Goal: Task Accomplishment & Management: Manage account settings

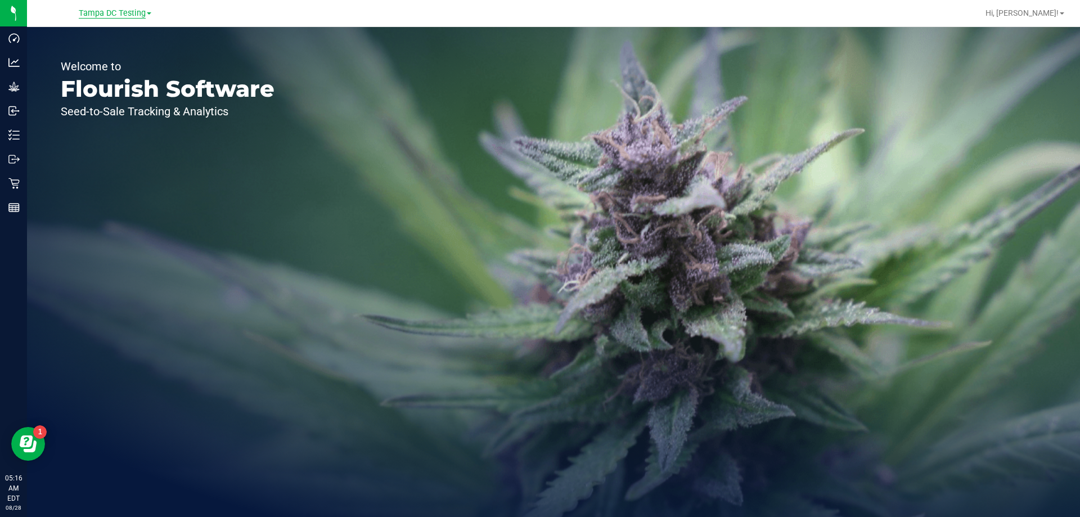
click at [139, 15] on span "Tampa DC Testing" at bounding box center [112, 13] width 67 height 10
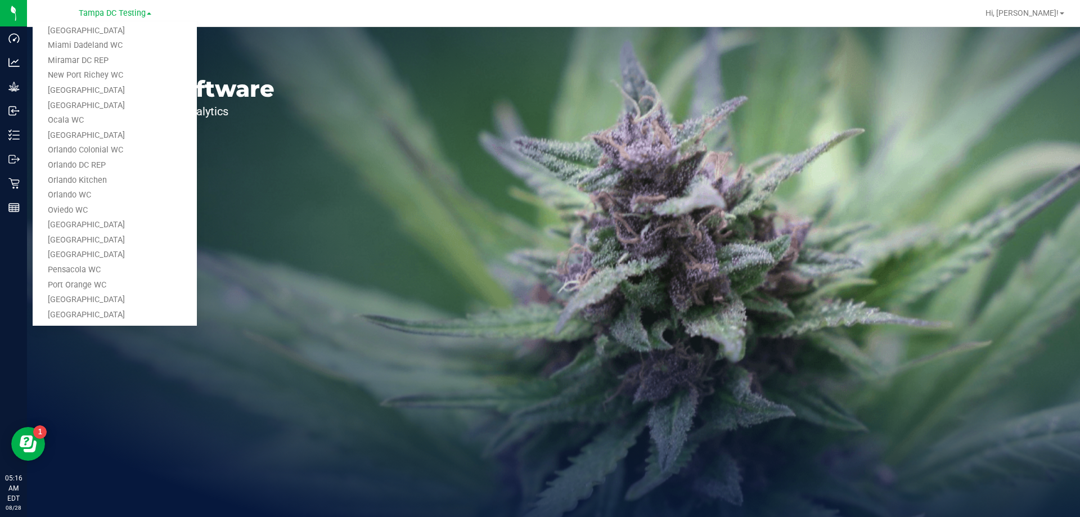
scroll to position [539, 0]
click at [104, 227] on link "Tampa Warehouse" at bounding box center [115, 233] width 164 height 15
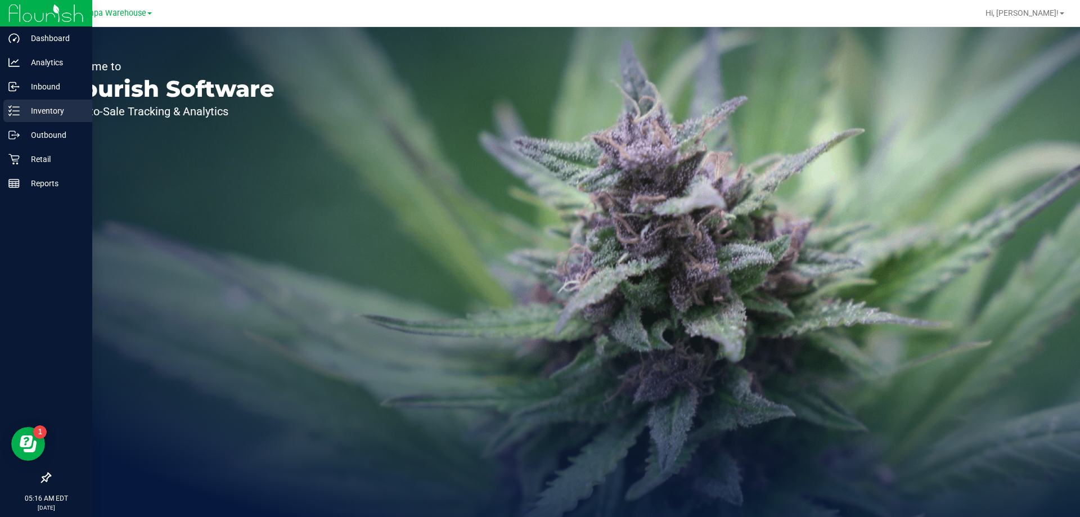
click at [54, 105] on p "Inventory" at bounding box center [53, 110] width 67 height 13
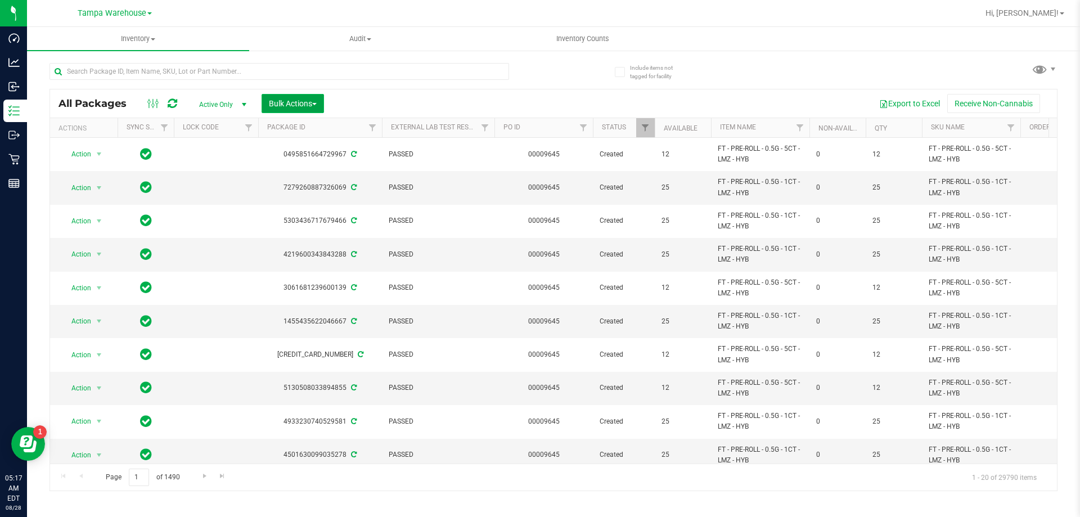
click at [309, 105] on span "Bulk Actions" at bounding box center [293, 103] width 48 height 9
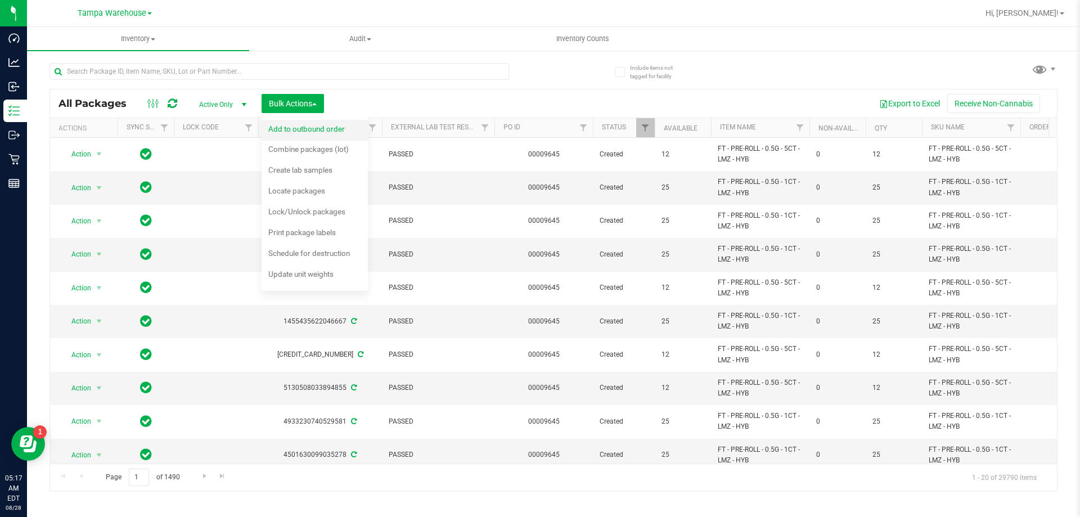
click at [312, 132] on span "Add to outbound order" at bounding box center [306, 128] width 76 height 9
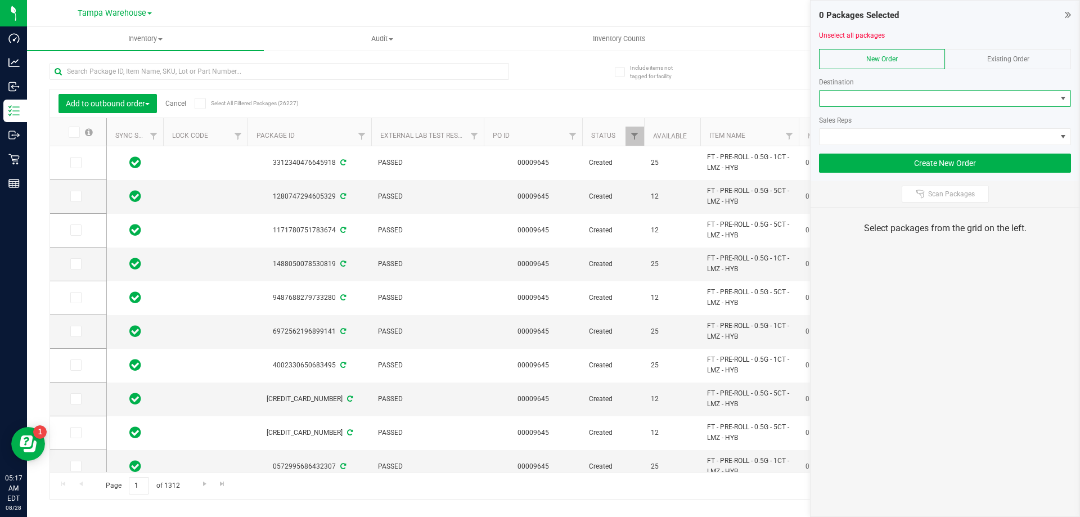
click at [912, 104] on span at bounding box center [937, 99] width 237 height 16
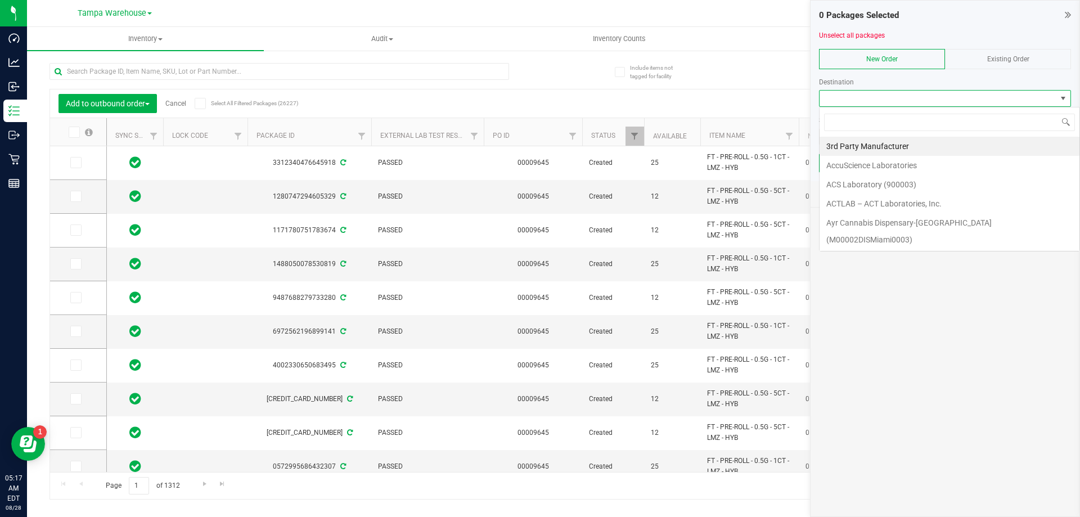
scroll to position [17, 252]
type input "bra"
click at [869, 166] on li "[PERSON_NAME]" at bounding box center [944, 165] width 251 height 19
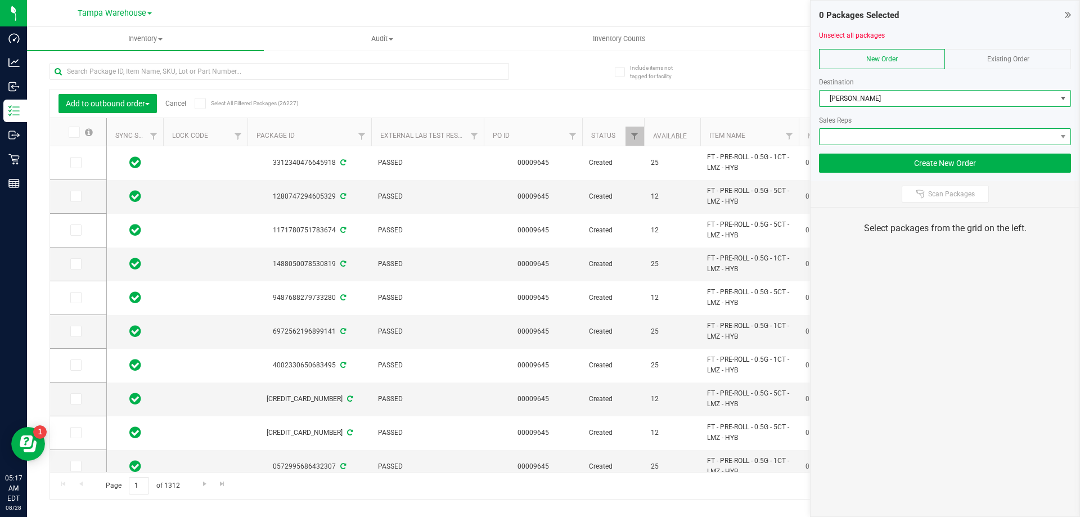
click at [869, 134] on span at bounding box center [937, 137] width 237 height 16
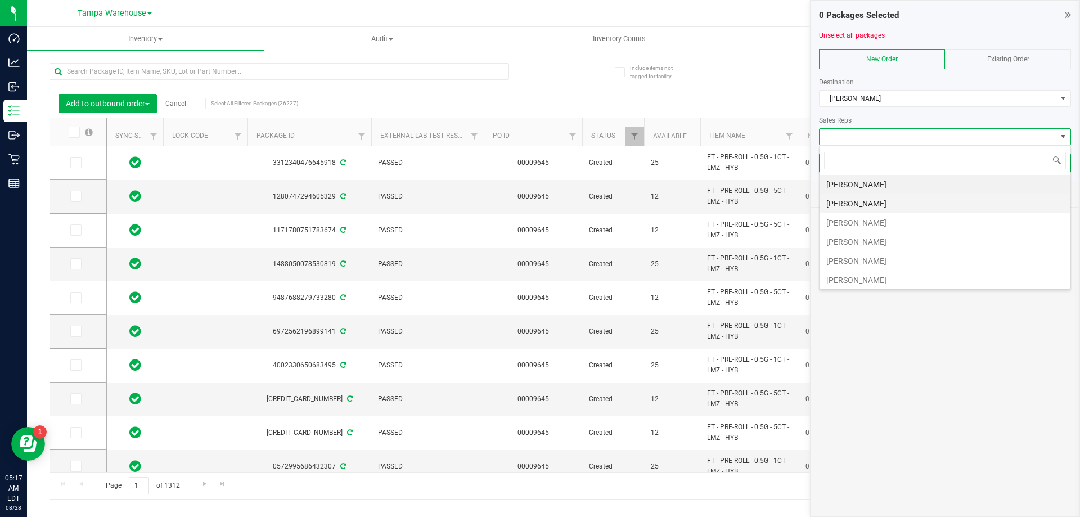
click at [859, 201] on li "[PERSON_NAME]" at bounding box center [944, 203] width 251 height 19
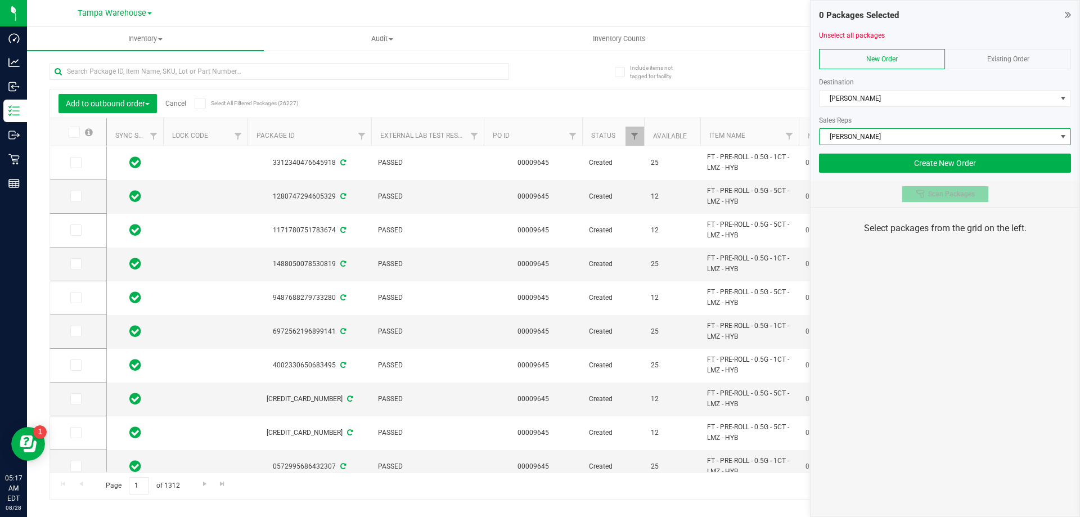
click at [930, 196] on span "Scan Packages" at bounding box center [951, 194] width 47 height 9
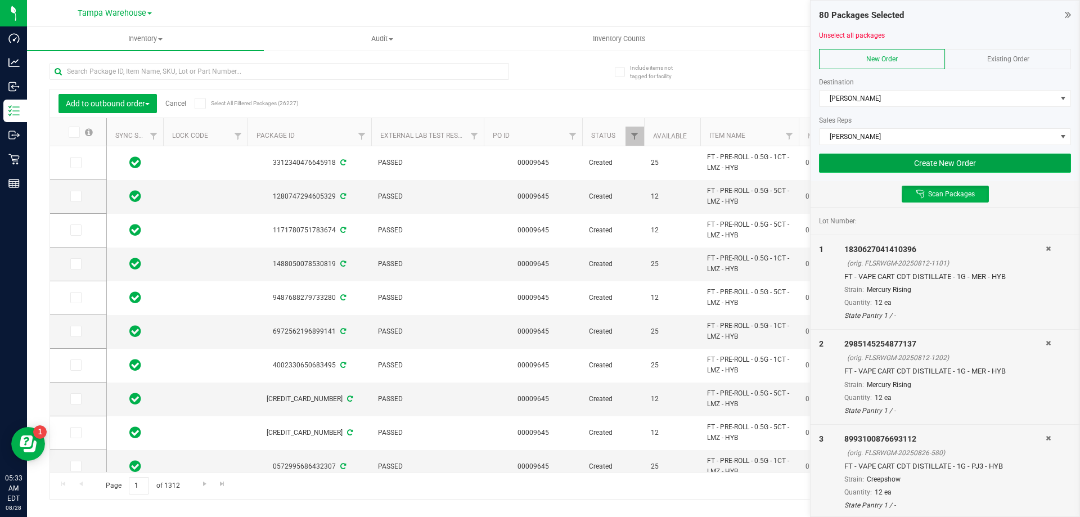
click at [858, 163] on button "Create New Order" at bounding box center [945, 163] width 252 height 19
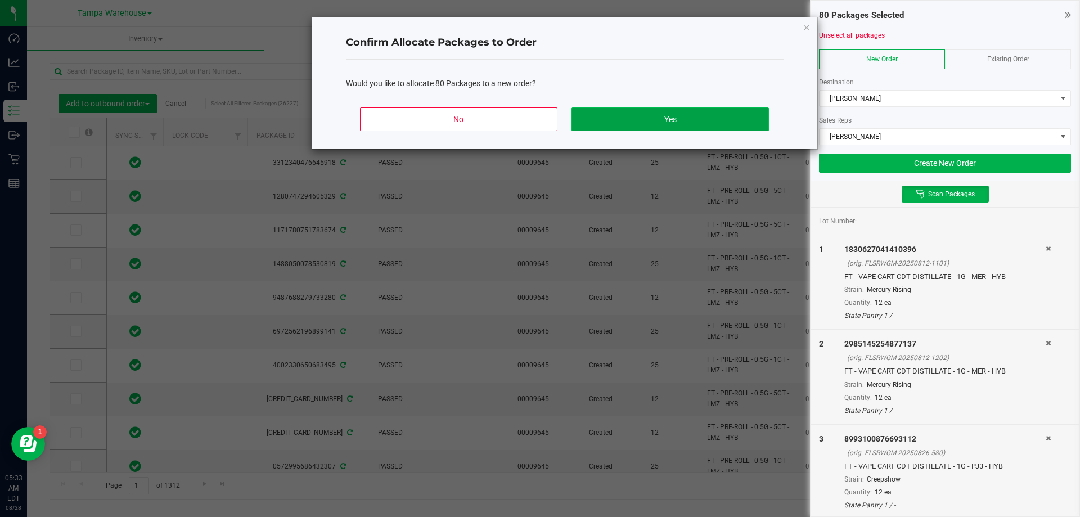
click at [625, 120] on button "Yes" at bounding box center [669, 119] width 197 height 24
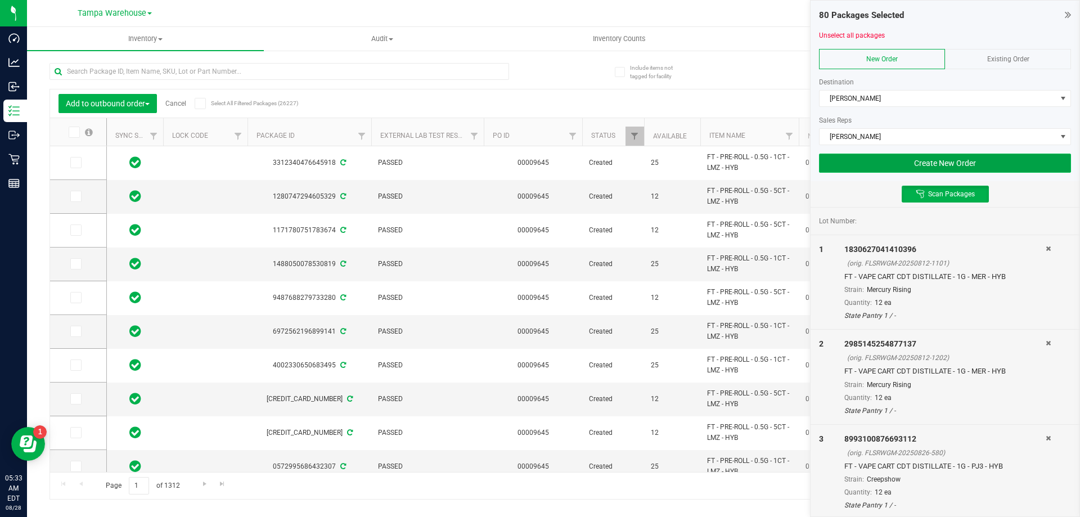
click at [919, 165] on button "Create New Order" at bounding box center [945, 163] width 252 height 19
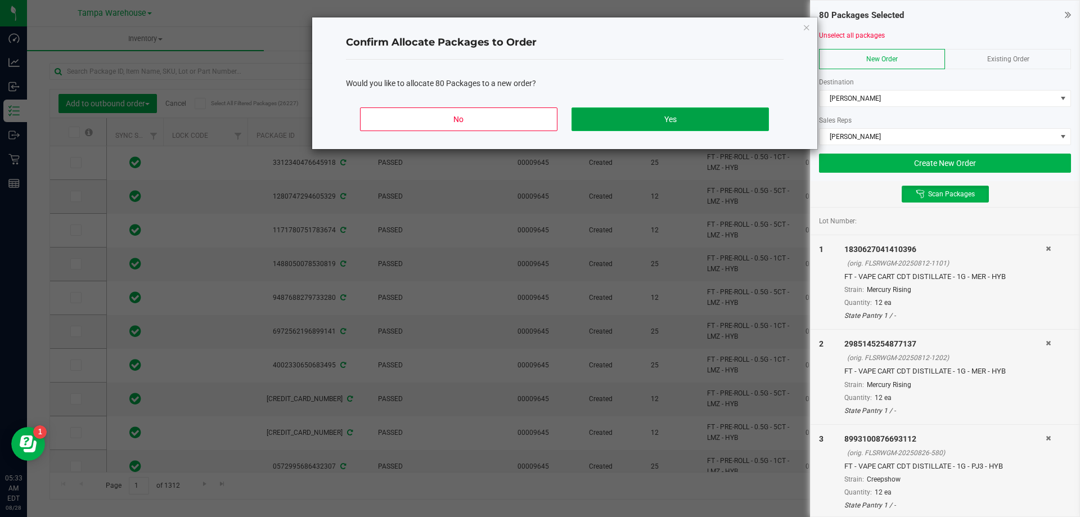
click at [611, 119] on button "Yes" at bounding box center [669, 119] width 197 height 24
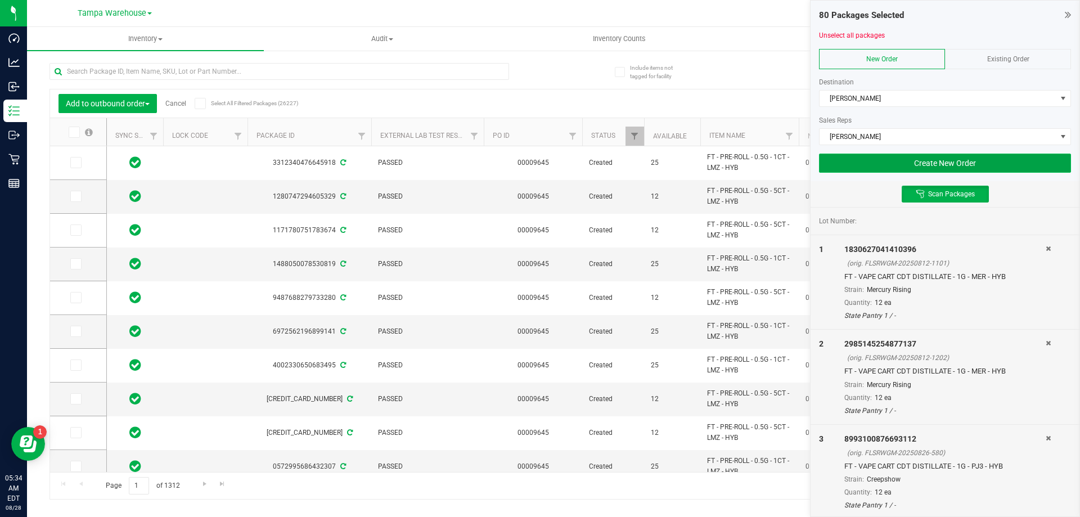
click at [899, 167] on button "Create New Order" at bounding box center [945, 163] width 252 height 19
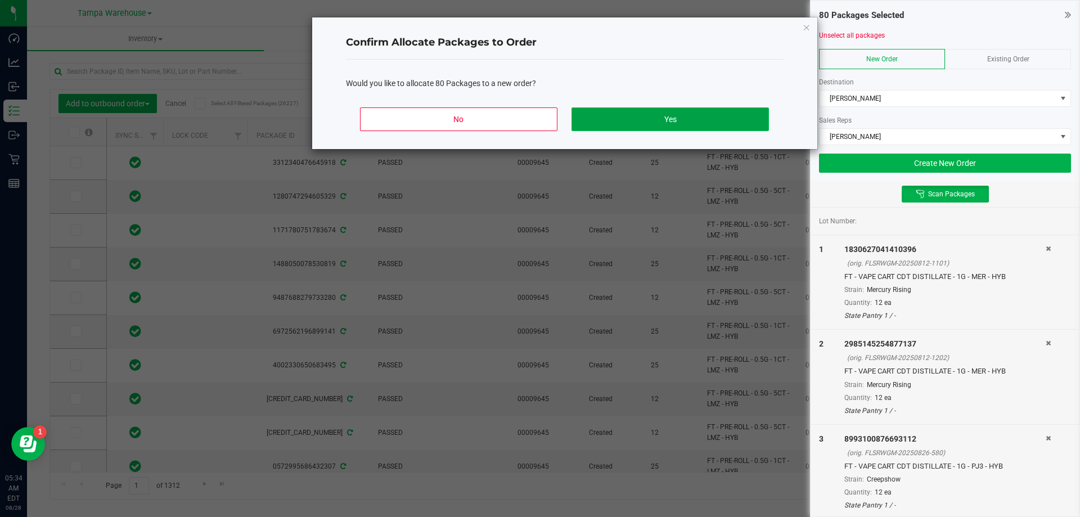
click at [685, 128] on button "Yes" at bounding box center [669, 119] width 197 height 24
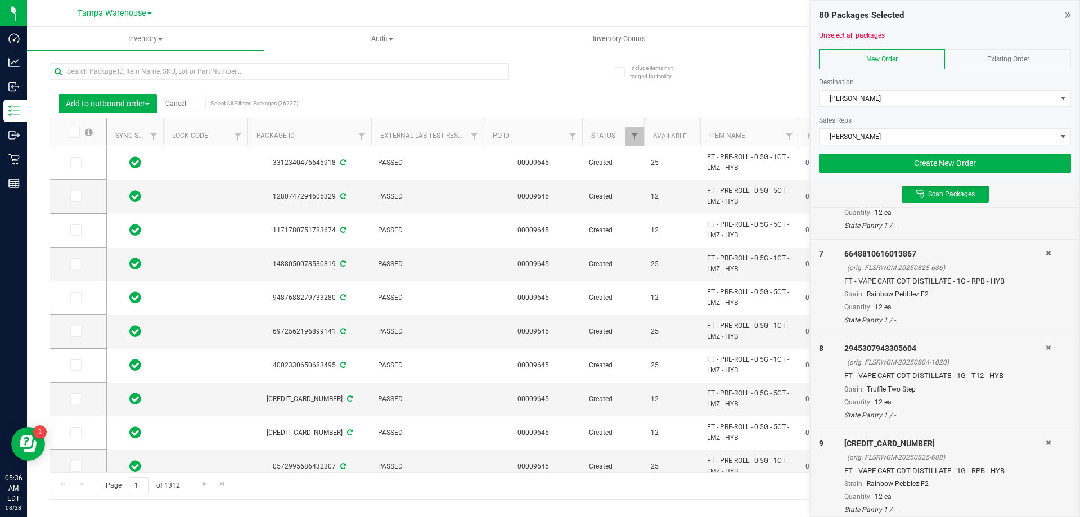
scroll to position [0, 0]
click at [1013, 58] on span "Existing Order" at bounding box center [1008, 59] width 42 height 8
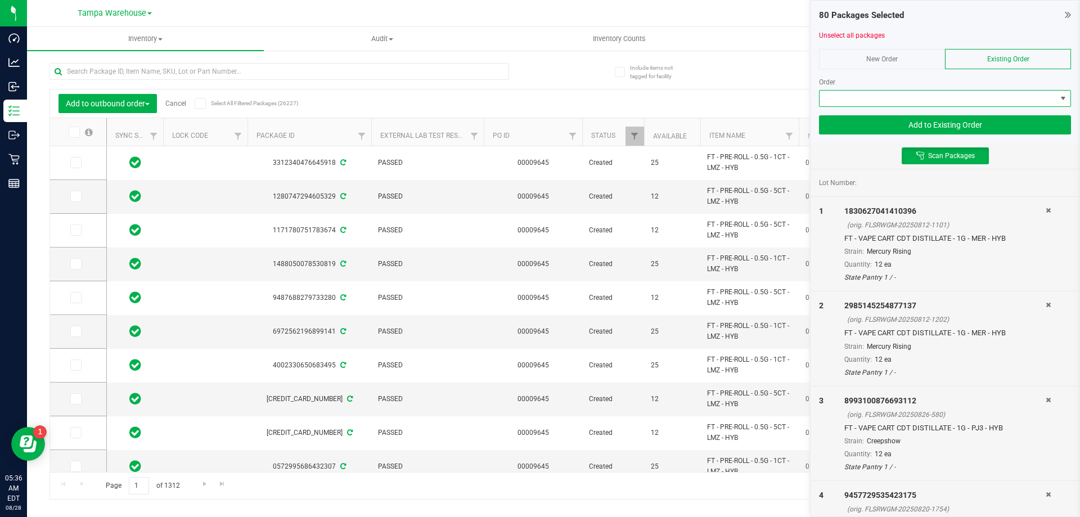
click at [1007, 103] on span at bounding box center [937, 99] width 237 height 16
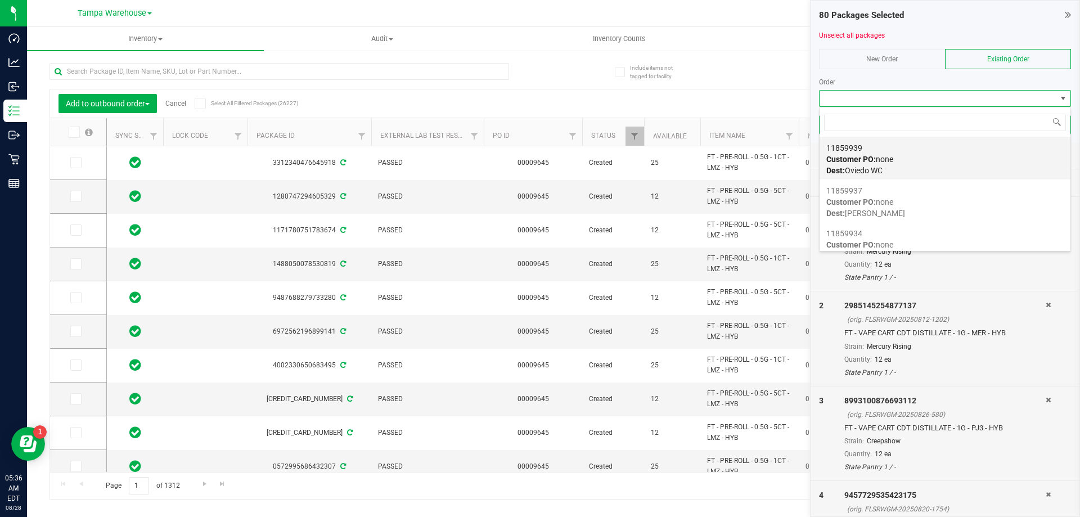
scroll to position [17, 252]
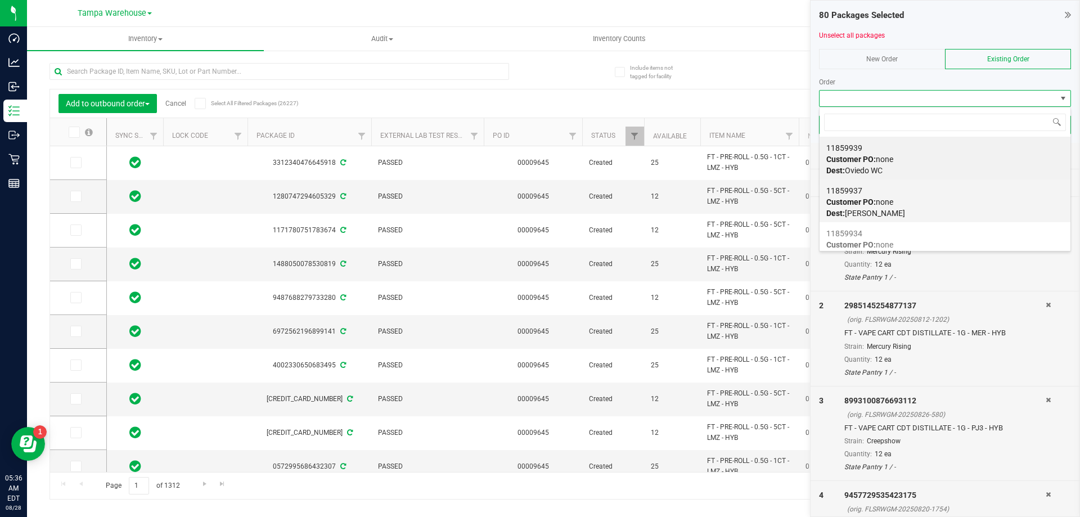
click at [907, 203] on div "11859937 Customer PO: none Dest: Brandon WC" at bounding box center [944, 202] width 237 height 43
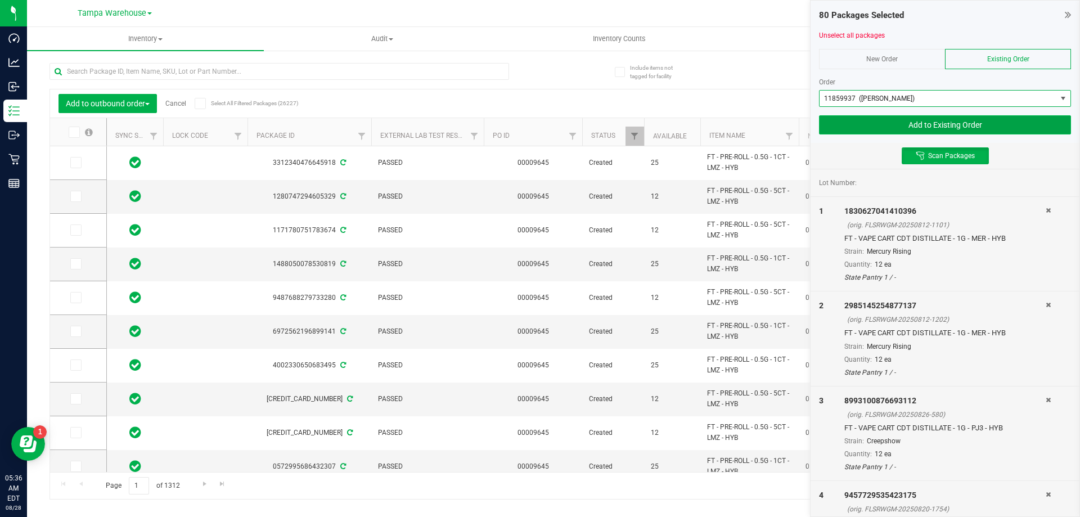
click at [881, 126] on button "Add to Existing Order" at bounding box center [945, 124] width 252 height 19
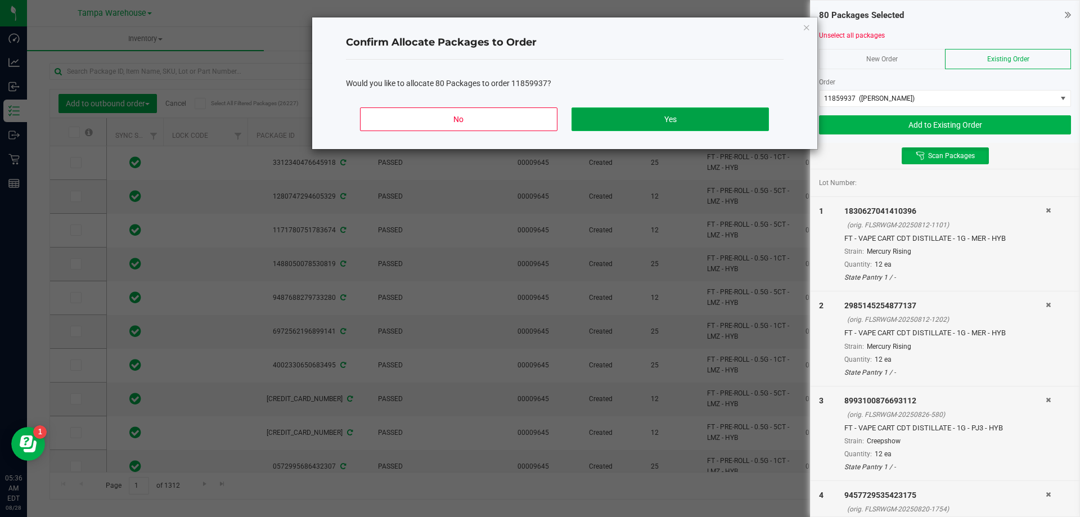
click at [668, 126] on button "Yes" at bounding box center [669, 119] width 197 height 24
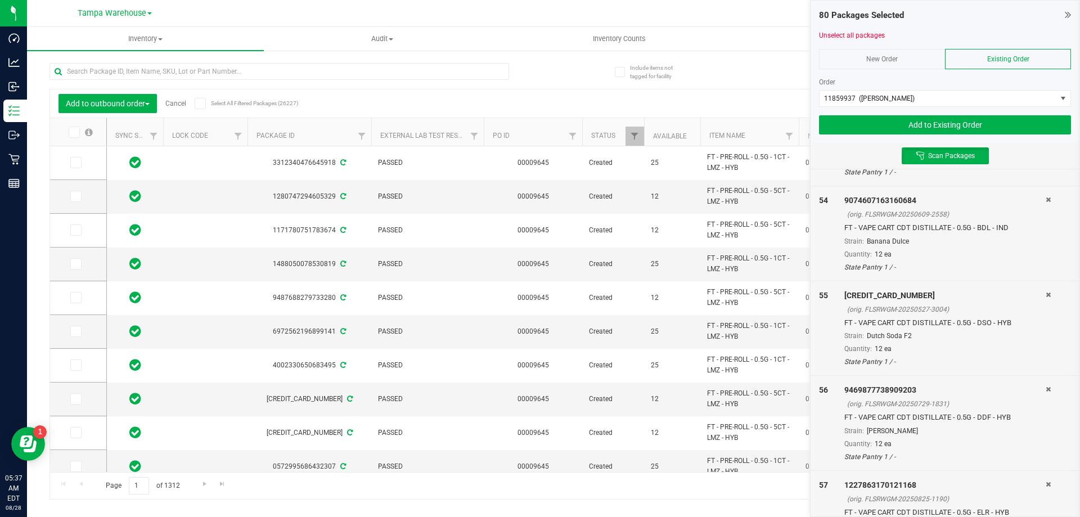
scroll to position [7261, 0]
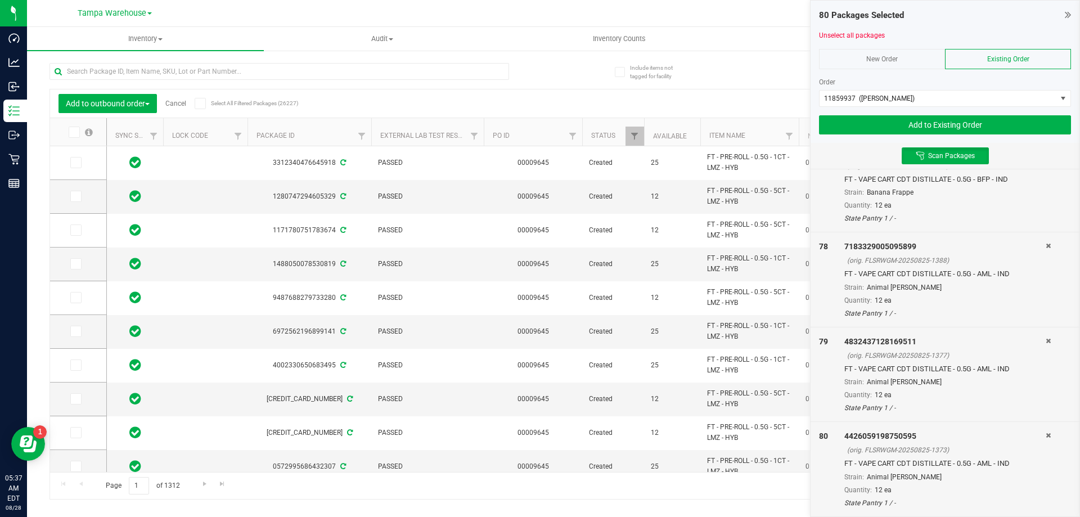
click at [1045, 435] on icon at bounding box center [1047, 435] width 5 height 7
click at [1045, 436] on icon at bounding box center [1047, 435] width 5 height 7
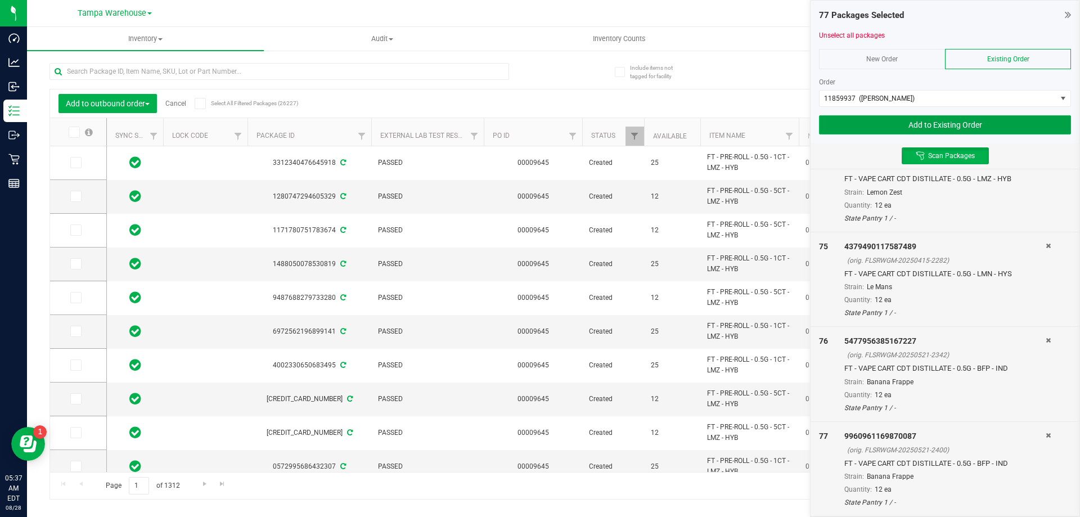
click at [949, 123] on button "Add to Existing Order" at bounding box center [945, 124] width 252 height 19
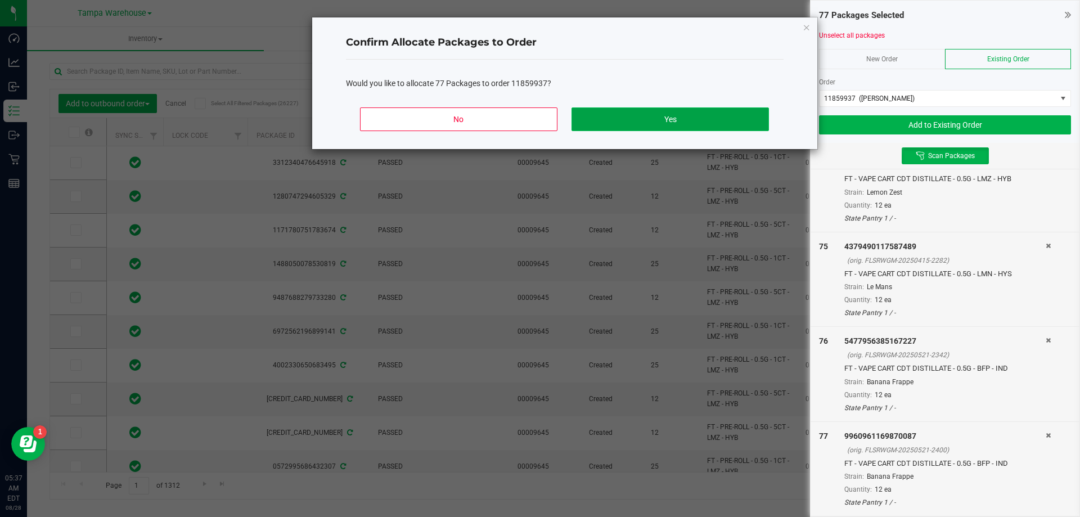
click at [713, 119] on button "Yes" at bounding box center [669, 119] width 197 height 24
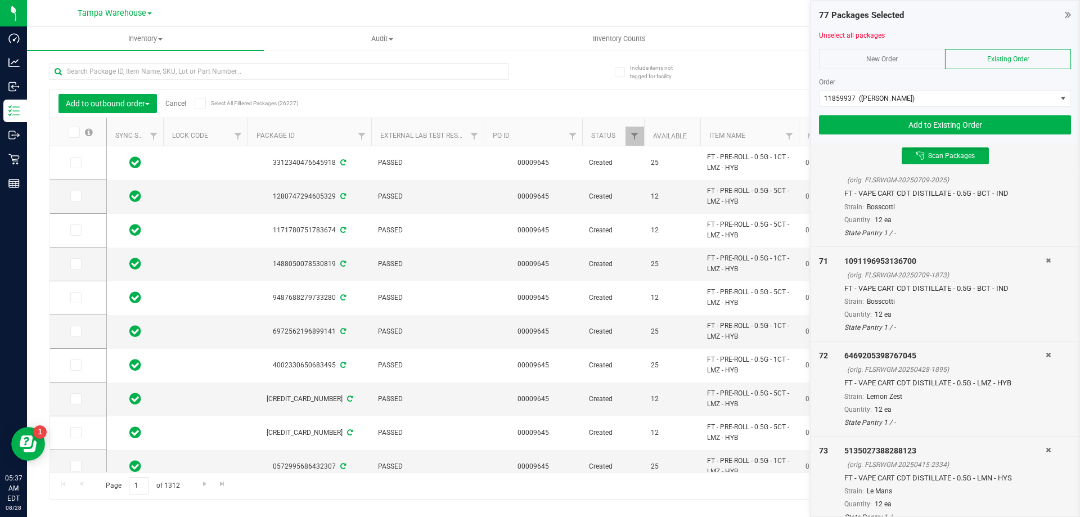
scroll to position [6302, 0]
click at [930, 155] on span "Scan Packages" at bounding box center [951, 155] width 47 height 9
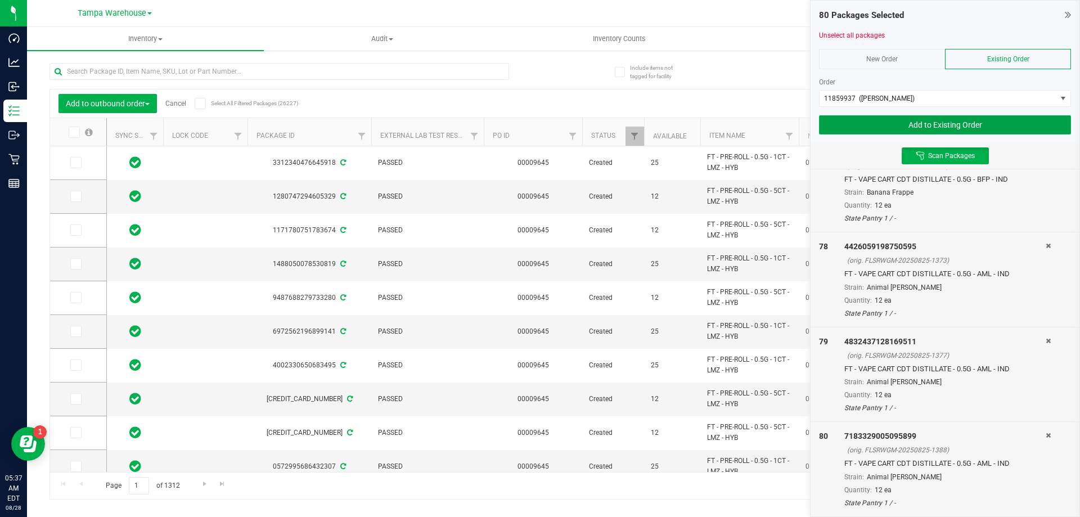
click at [895, 128] on button "Add to Existing Order" at bounding box center [945, 124] width 252 height 19
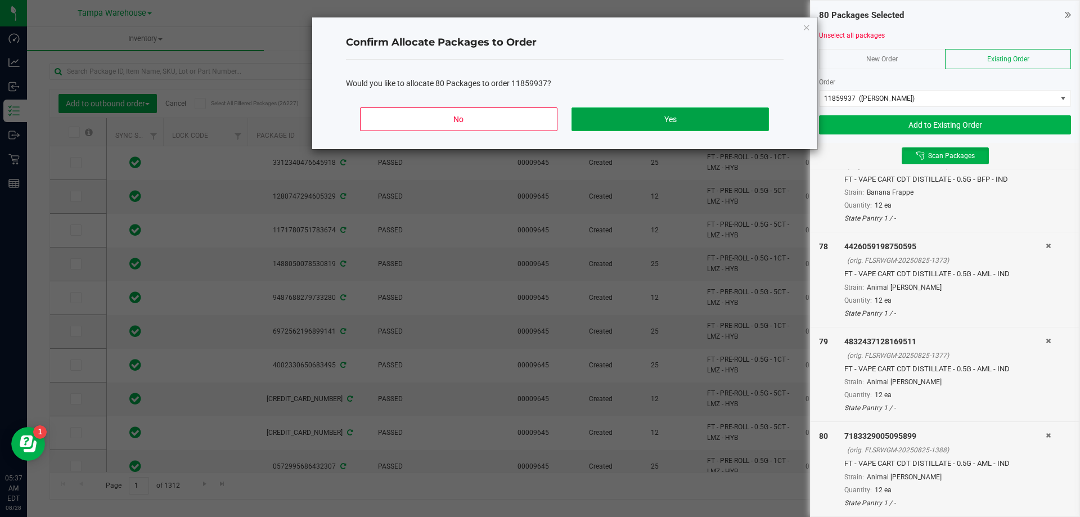
click at [723, 127] on button "Yes" at bounding box center [669, 119] width 197 height 24
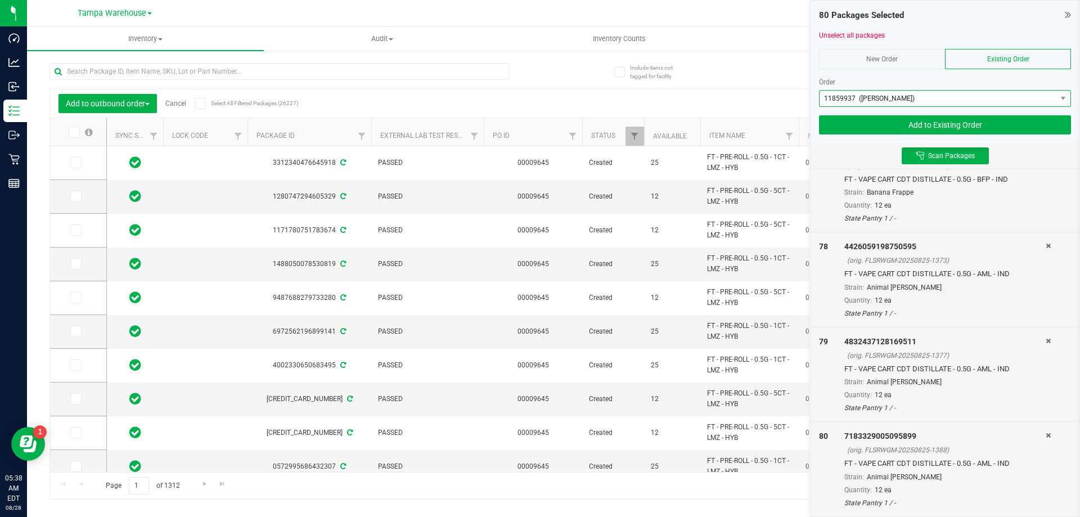
click at [973, 102] on span "11859937 (Brandon WC)" at bounding box center [937, 99] width 237 height 16
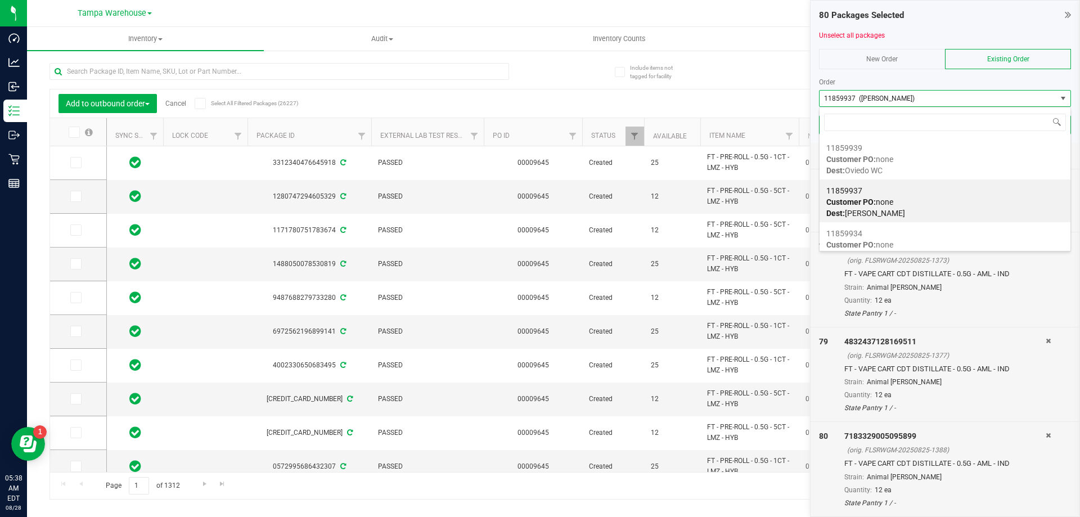
scroll to position [17, 252]
click at [863, 60] on div "New Order" at bounding box center [882, 59] width 126 height 20
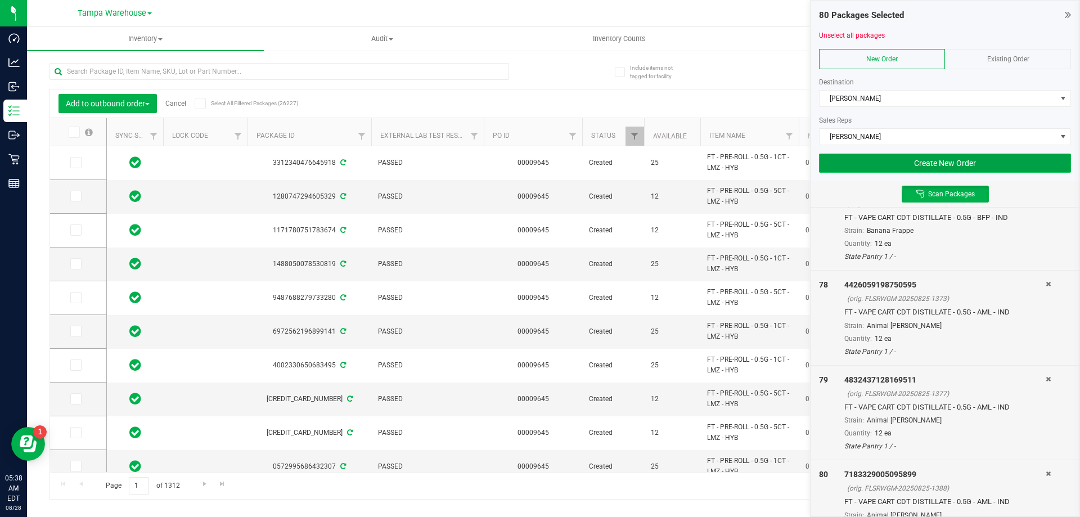
click at [876, 164] on button "Create New Order" at bounding box center [945, 163] width 252 height 19
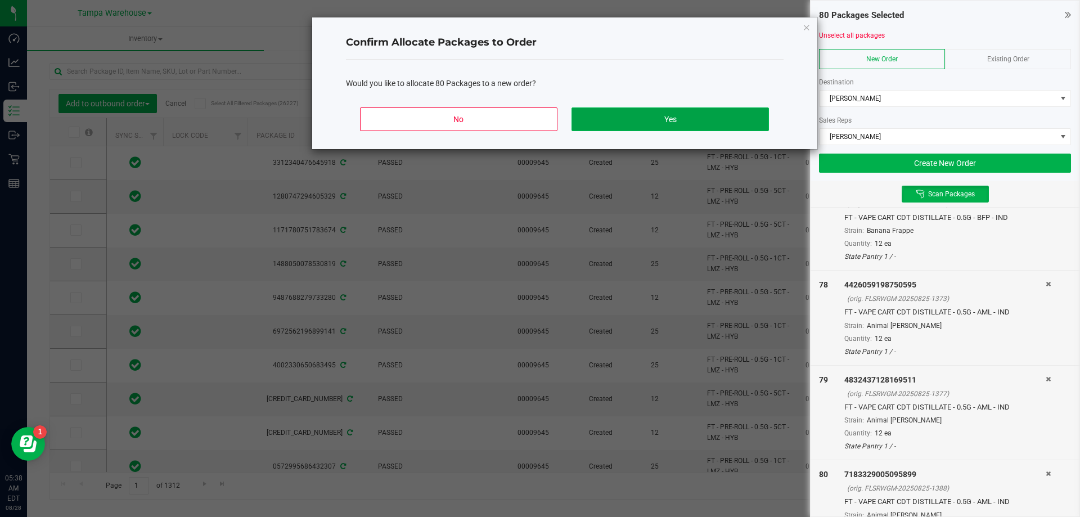
click at [719, 116] on button "Yes" at bounding box center [669, 119] width 197 height 24
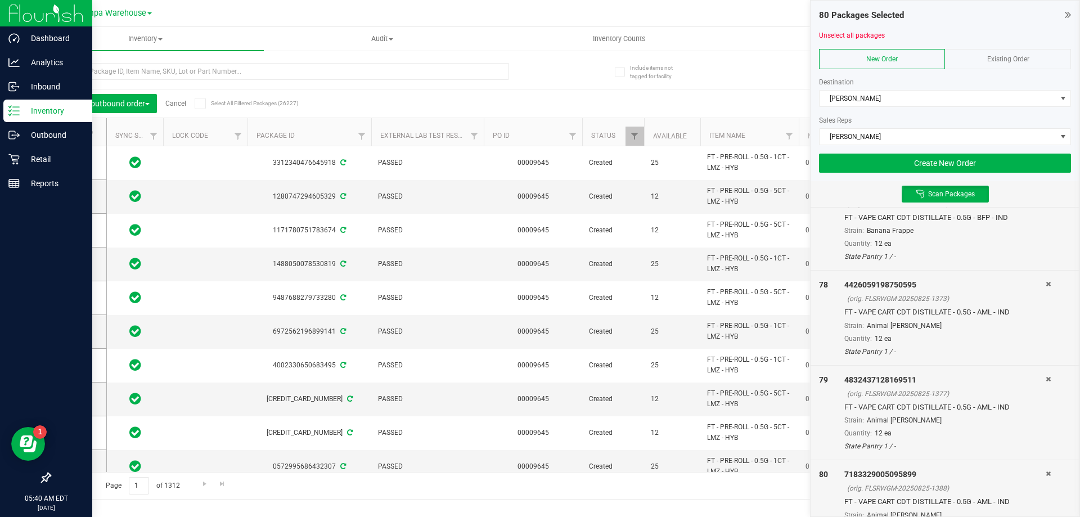
click at [16, 110] on icon at bounding box center [13, 110] width 11 height 11
click at [28, 132] on p "Outbound" at bounding box center [53, 134] width 67 height 13
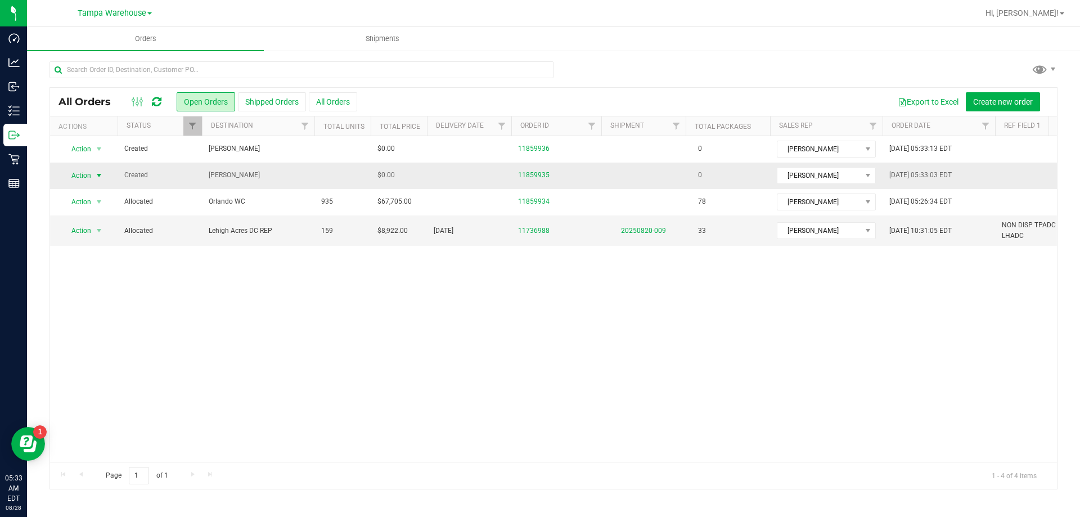
click at [99, 177] on span "select" at bounding box center [98, 175] width 9 height 9
click at [103, 196] on li "Cancel order" at bounding box center [104, 194] width 84 height 17
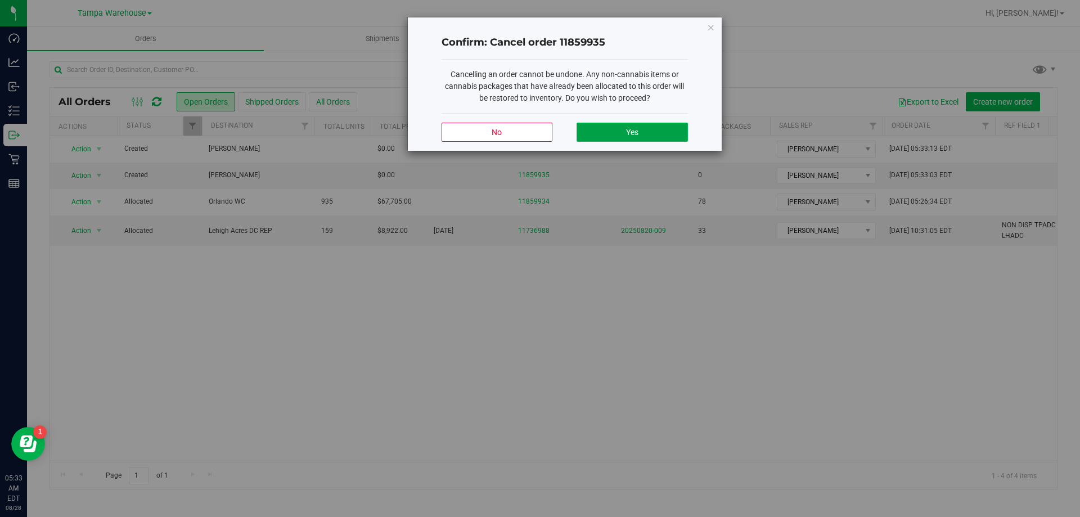
click at [597, 139] on button "Yes" at bounding box center [631, 132] width 111 height 19
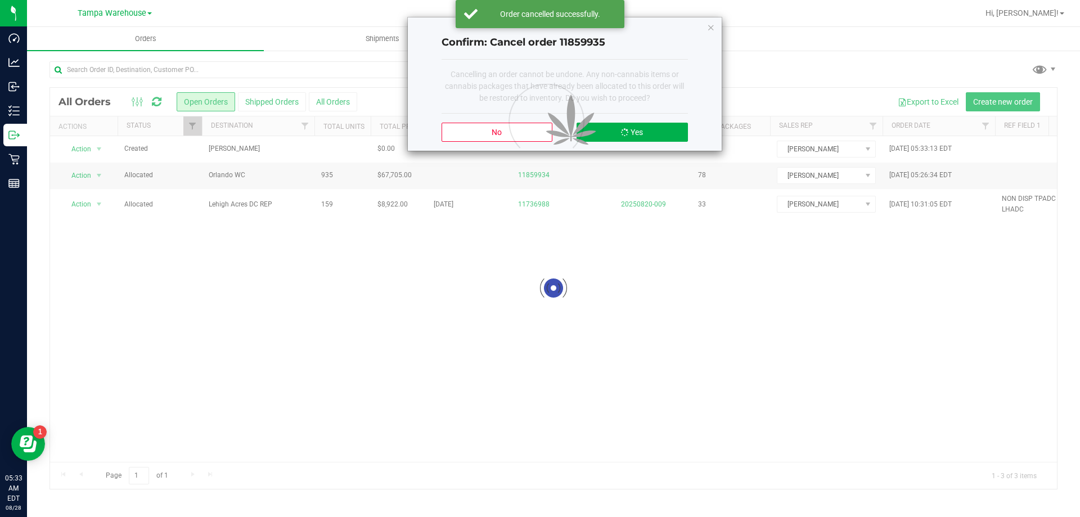
click at [651, 135] on div at bounding box center [574, 119] width 283 height 101
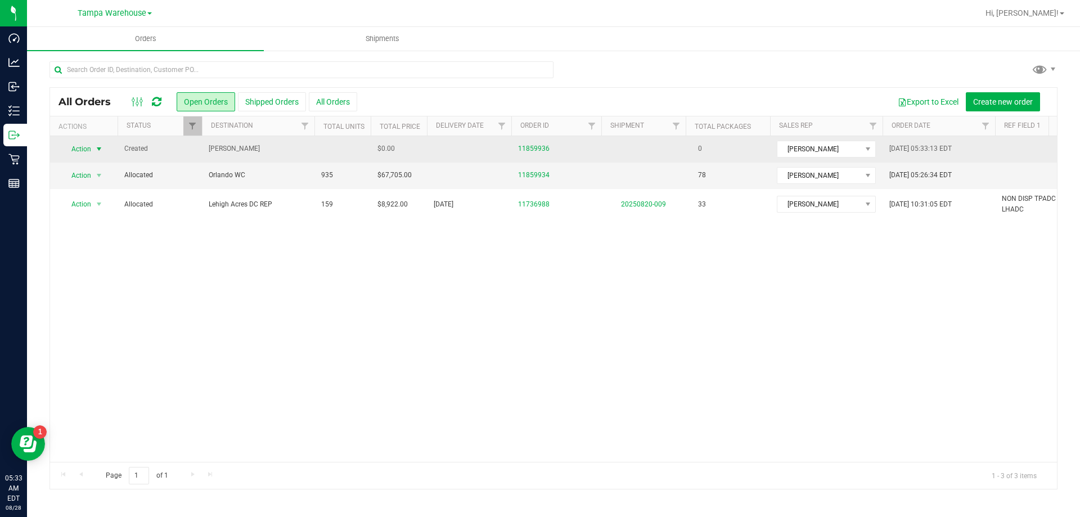
click at [102, 150] on span "select" at bounding box center [98, 149] width 9 height 9
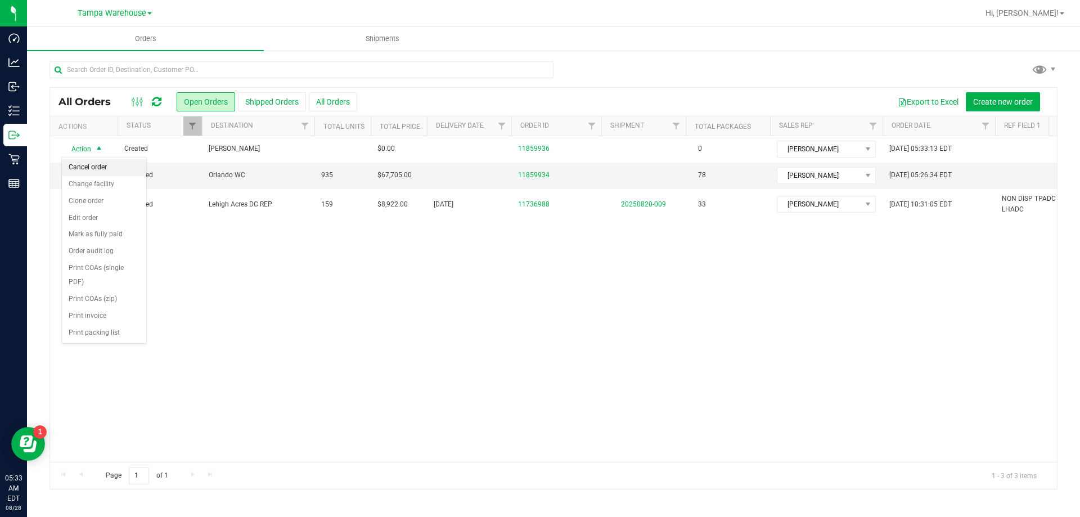
click at [92, 165] on li "Cancel order" at bounding box center [104, 167] width 84 height 17
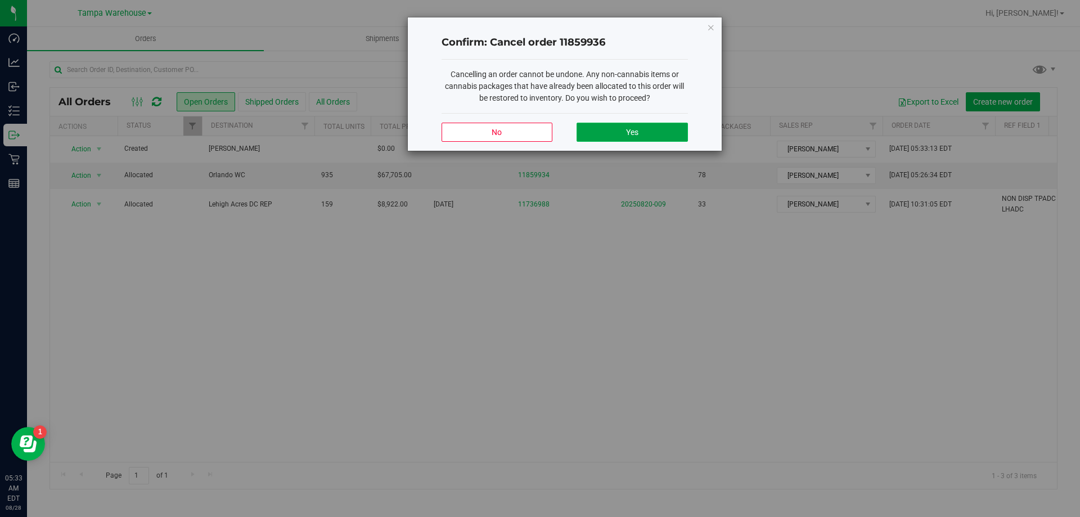
click at [641, 128] on button "Yes" at bounding box center [631, 132] width 111 height 19
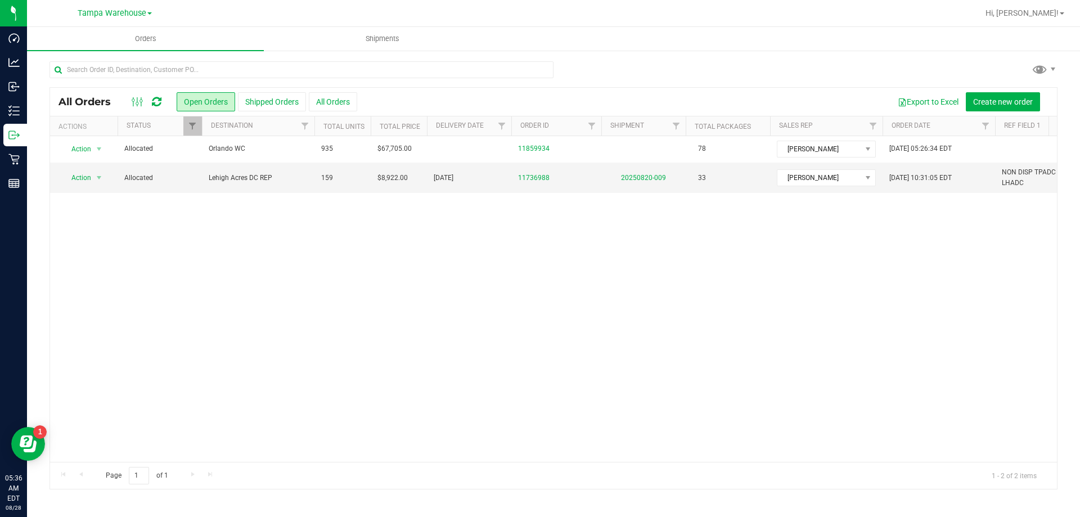
click at [153, 97] on icon at bounding box center [157, 101] width 10 height 11
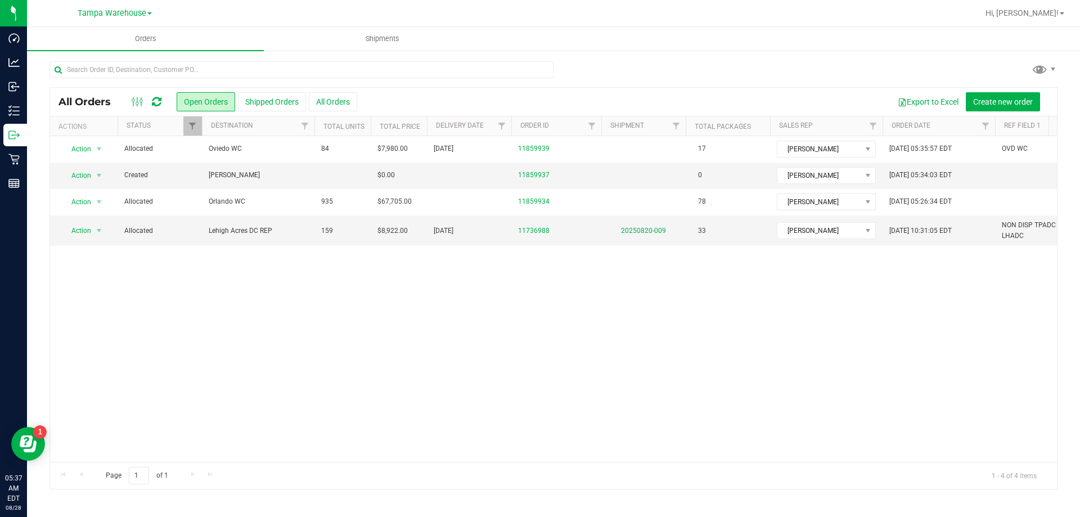
click at [155, 96] on icon at bounding box center [157, 101] width 10 height 11
click at [100, 177] on span "select" at bounding box center [98, 175] width 9 height 9
click at [100, 198] on li "Cancel order" at bounding box center [104, 194] width 84 height 17
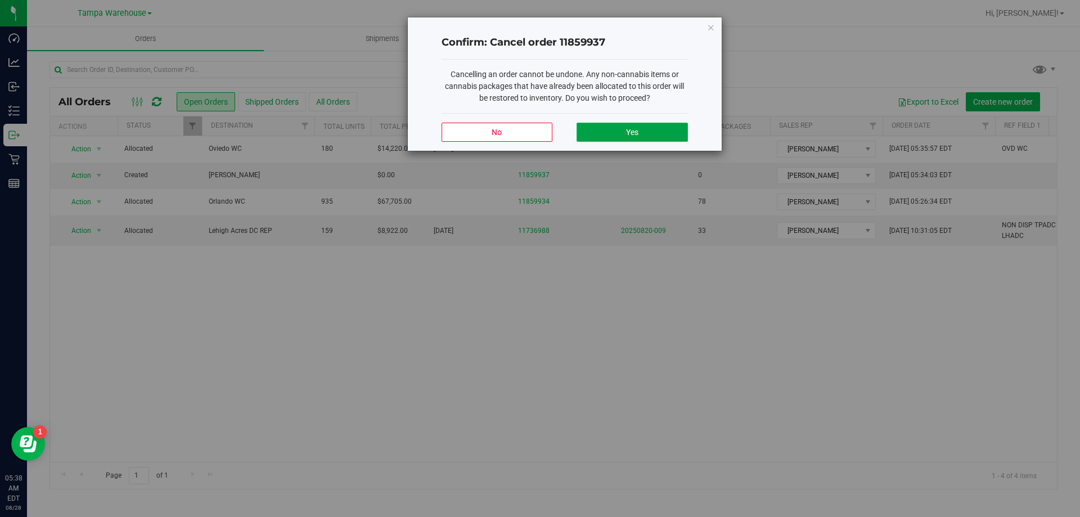
click at [640, 133] on button "Yes" at bounding box center [631, 132] width 111 height 19
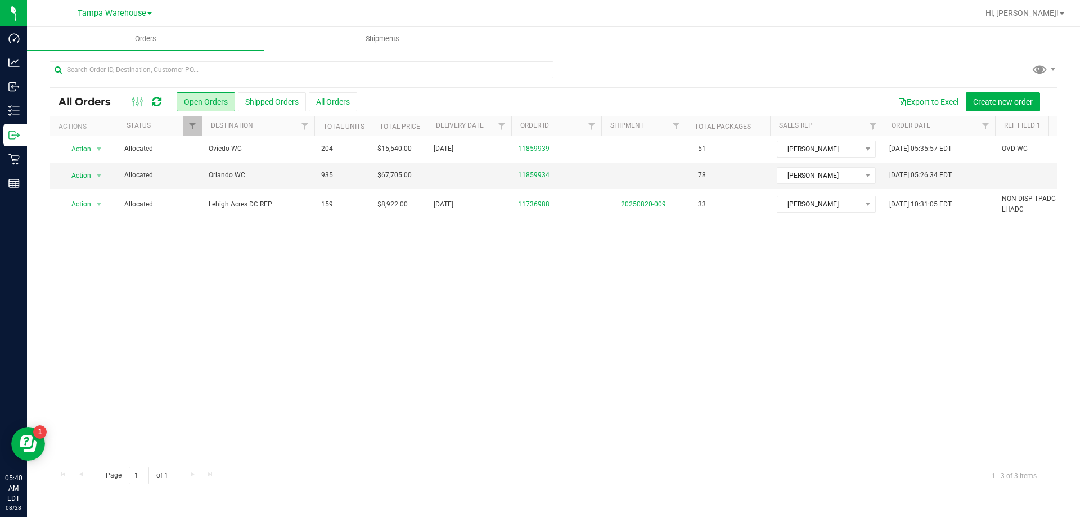
click at [153, 100] on icon at bounding box center [157, 101] width 10 height 11
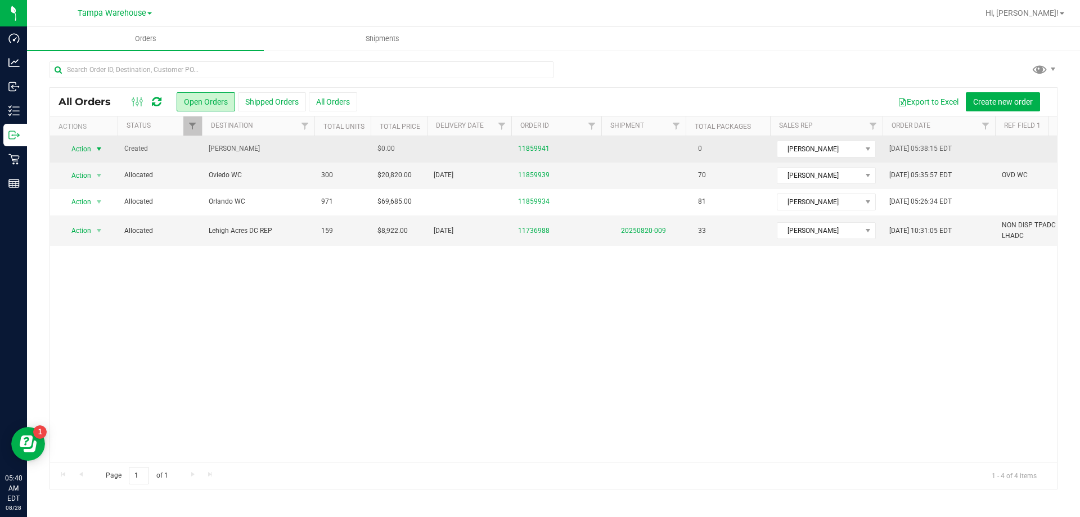
click at [80, 148] on span "Action" at bounding box center [76, 149] width 30 height 16
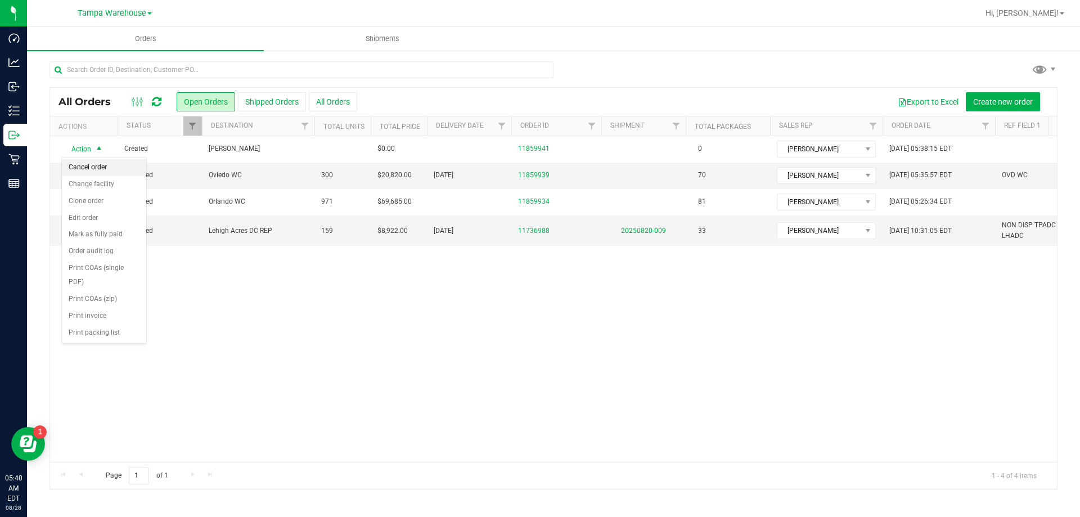
click at [94, 173] on li "Cancel order" at bounding box center [104, 167] width 84 height 17
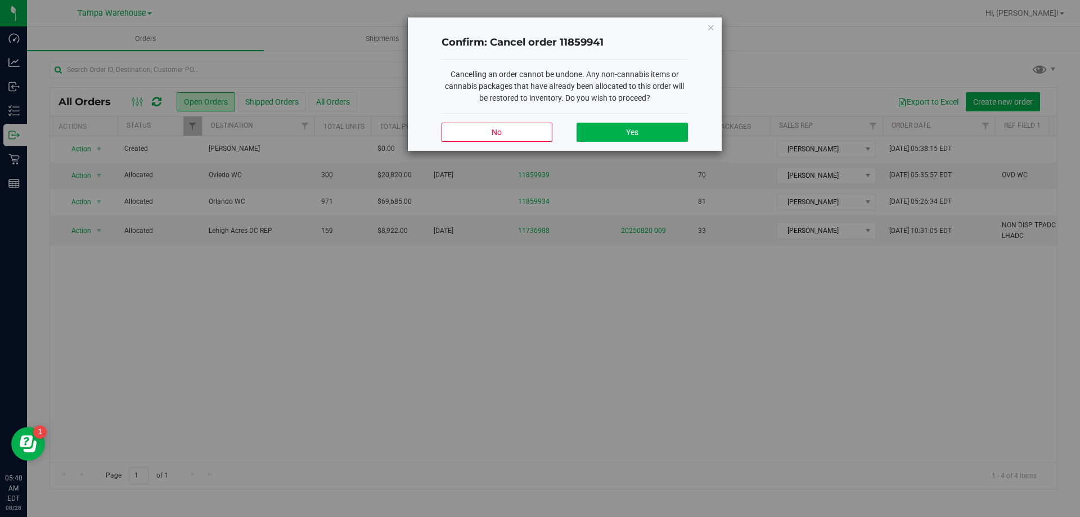
click at [574, 132] on div "No Yes" at bounding box center [564, 132] width 246 height 38
click at [581, 133] on button "Yes" at bounding box center [631, 132] width 111 height 19
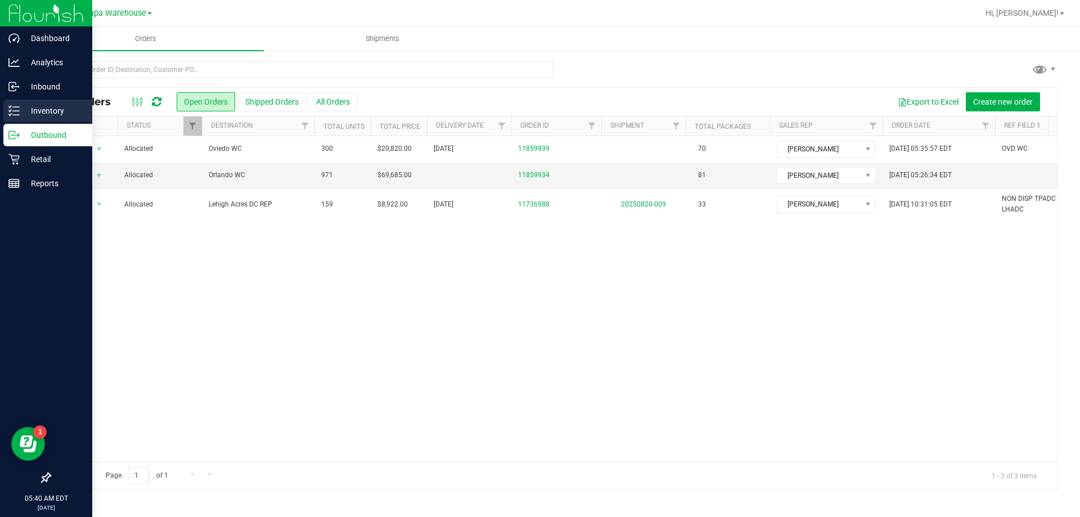
click at [31, 108] on p "Inventory" at bounding box center [53, 110] width 67 height 13
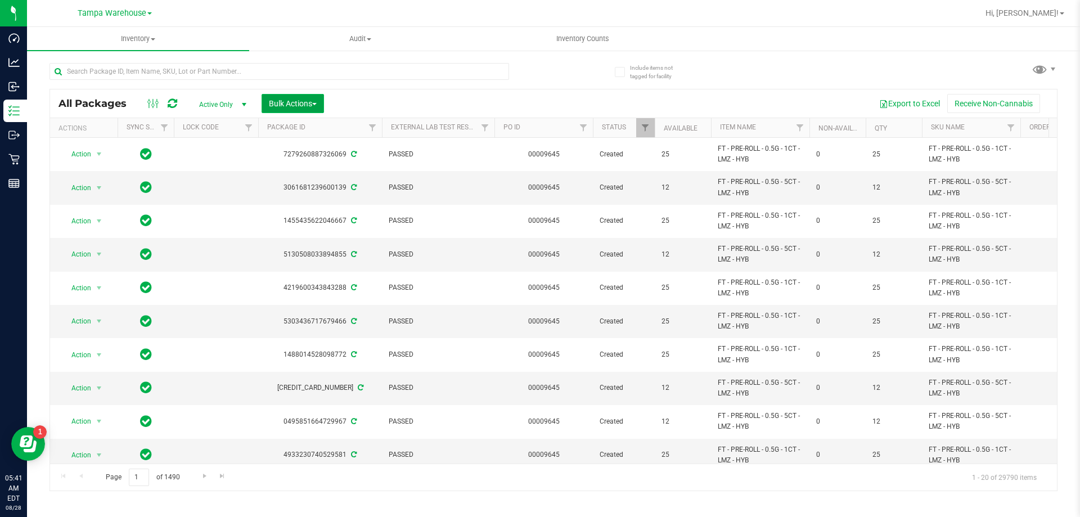
click at [321, 103] on button "Bulk Actions" at bounding box center [293, 103] width 62 height 19
click at [323, 130] on span "Add to outbound order" at bounding box center [306, 128] width 76 height 9
